Goal: Transaction & Acquisition: Purchase product/service

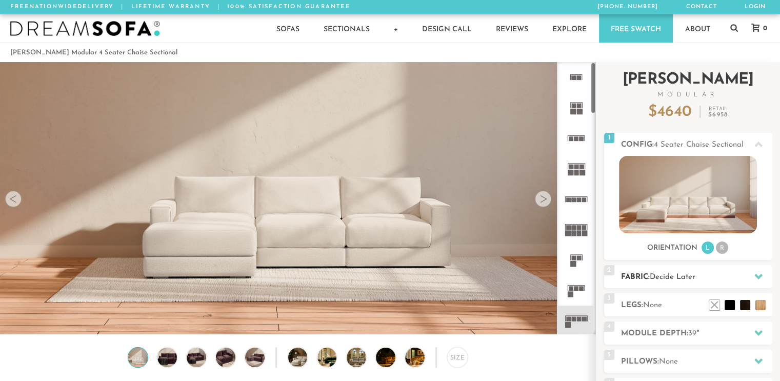
scroll to position [11413, 772]
click at [652, 274] on h2 "Fabric: Decide Later" at bounding box center [696, 277] width 151 height 12
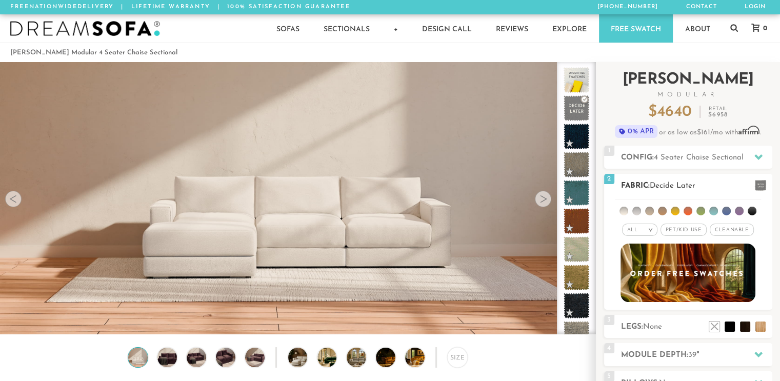
click at [688, 226] on span "Pet/Kid Use x" at bounding box center [684, 230] width 46 height 12
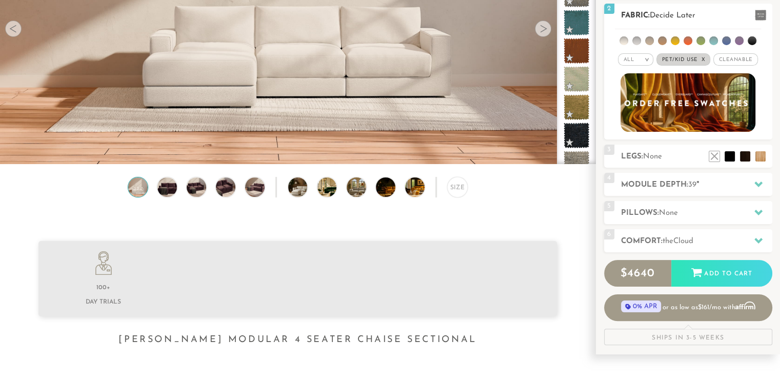
scroll to position [171, 0]
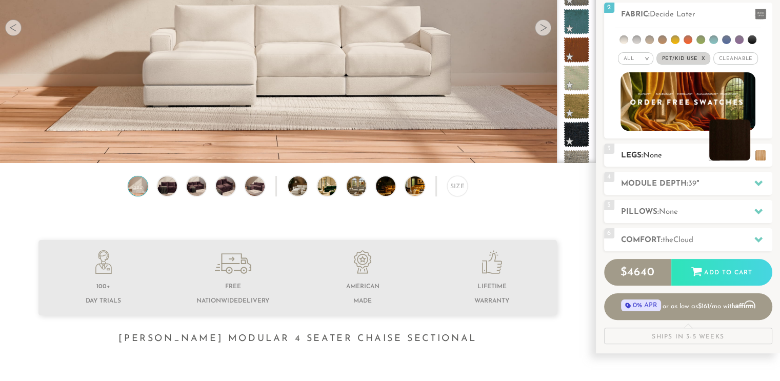
click at [747, 157] on li at bounding box center [730, 140] width 41 height 41
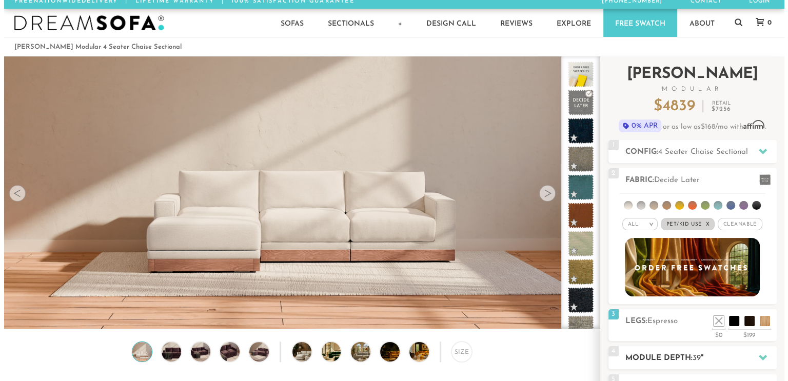
scroll to position [2, 0]
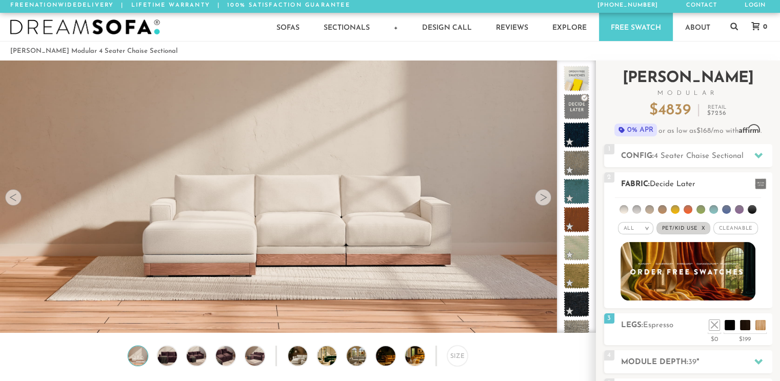
click at [759, 180] on span at bounding box center [760, 184] width 11 height 11
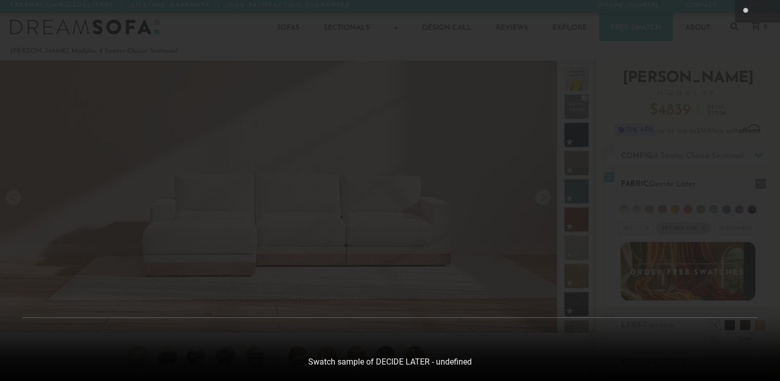
scroll to position [11428, 780]
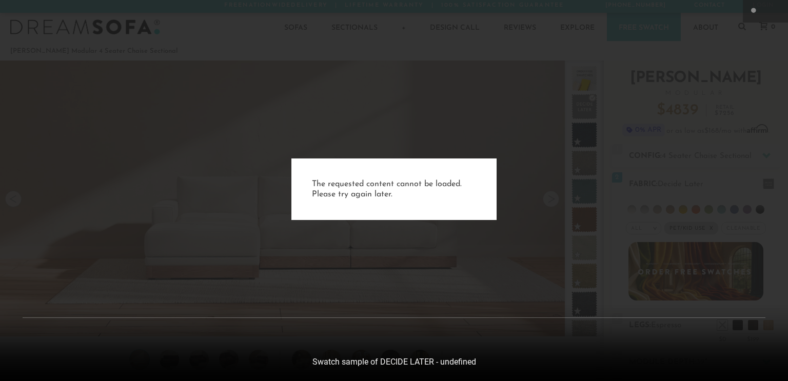
click at [480, 299] on div "The requested content cannot be loaded. Please try again later." at bounding box center [394, 190] width 788 height 381
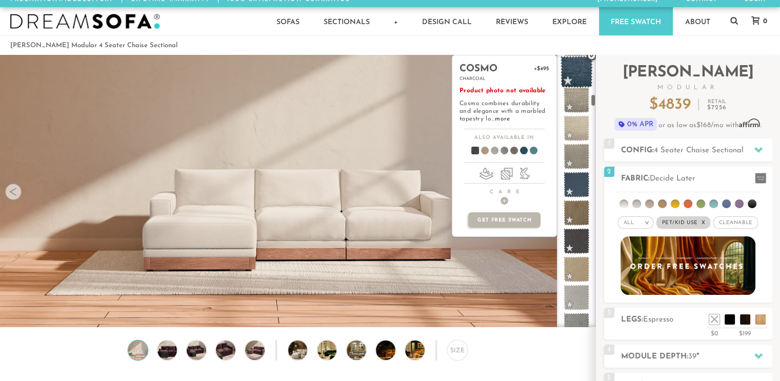
scroll to position [848, 0]
click at [523, 149] on span at bounding box center [520, 152] width 40 height 38
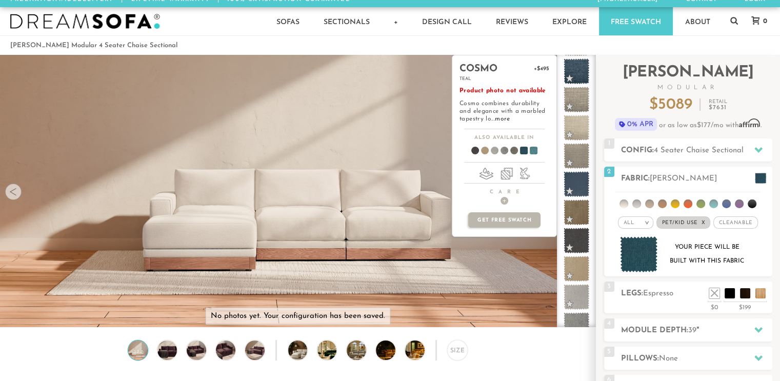
click at [532, 149] on span at bounding box center [530, 152] width 40 height 38
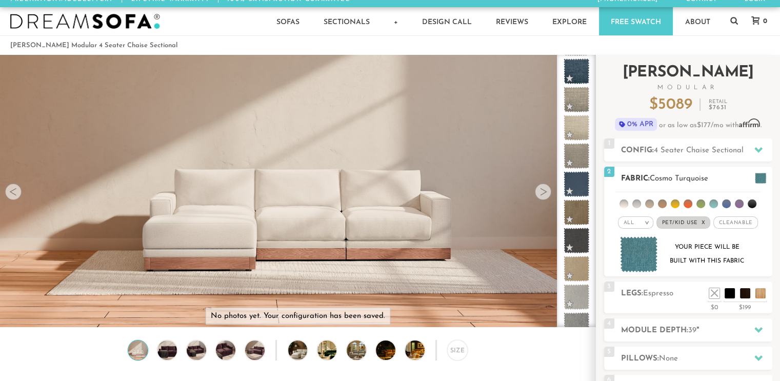
click at [701, 202] on li at bounding box center [701, 204] width 9 height 9
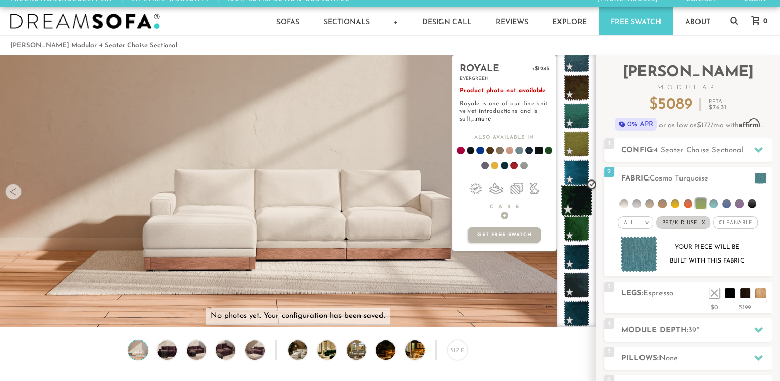
click at [576, 198] on span at bounding box center [577, 201] width 32 height 32
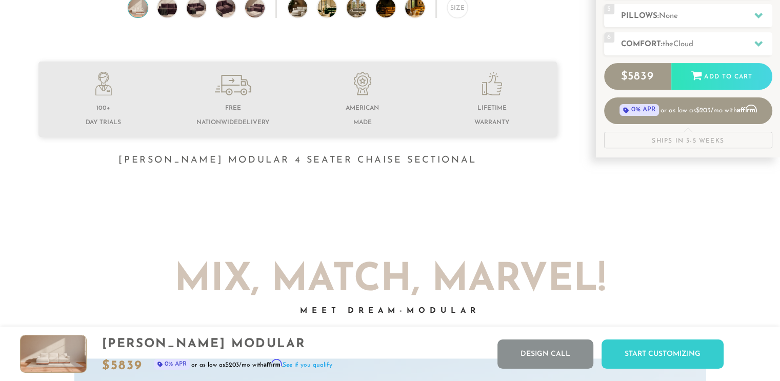
scroll to position [0, 0]
